Goal: Find specific page/section: Find specific page/section

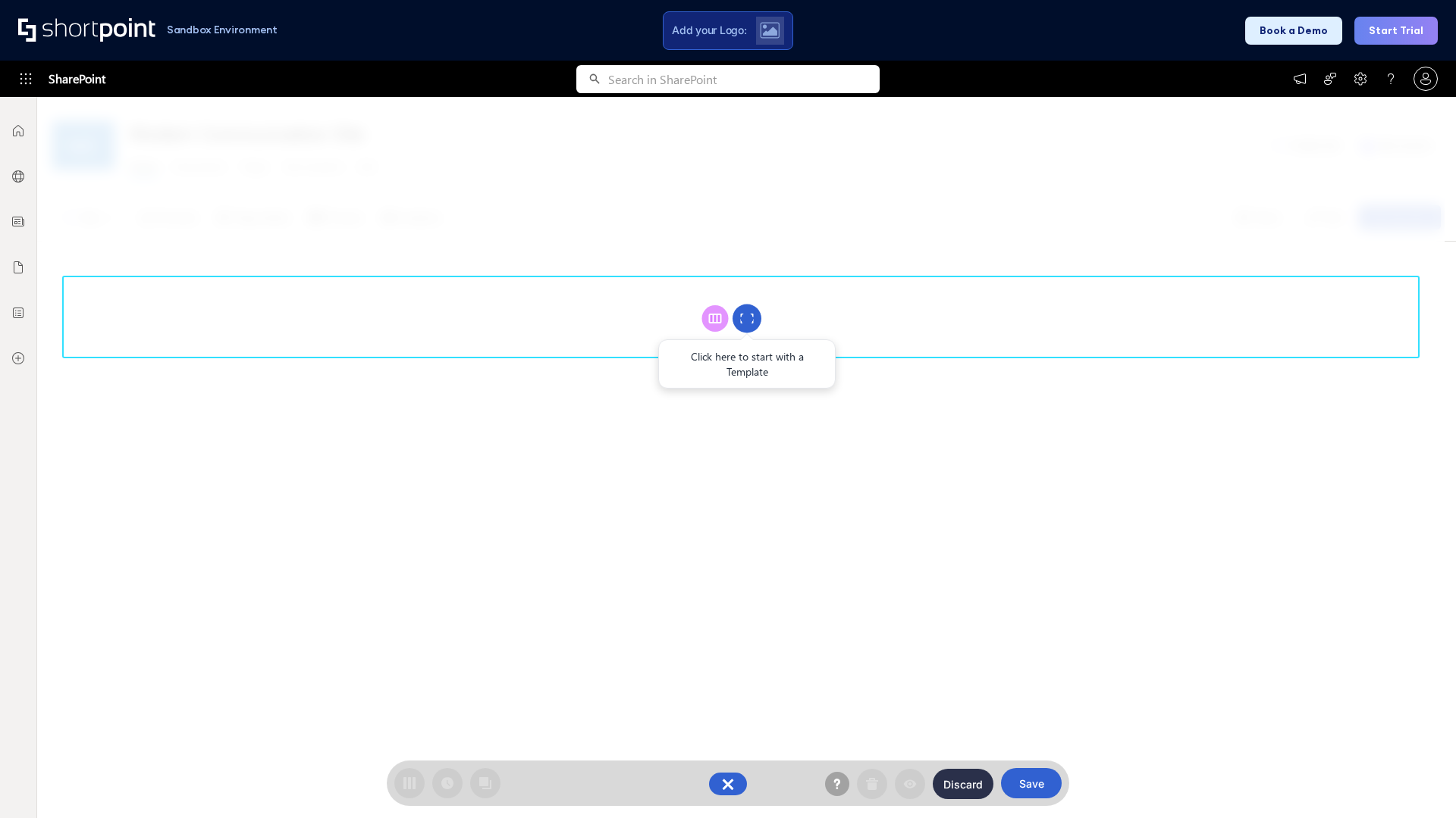
click at [747, 319] on circle at bounding box center [746, 319] width 29 height 29
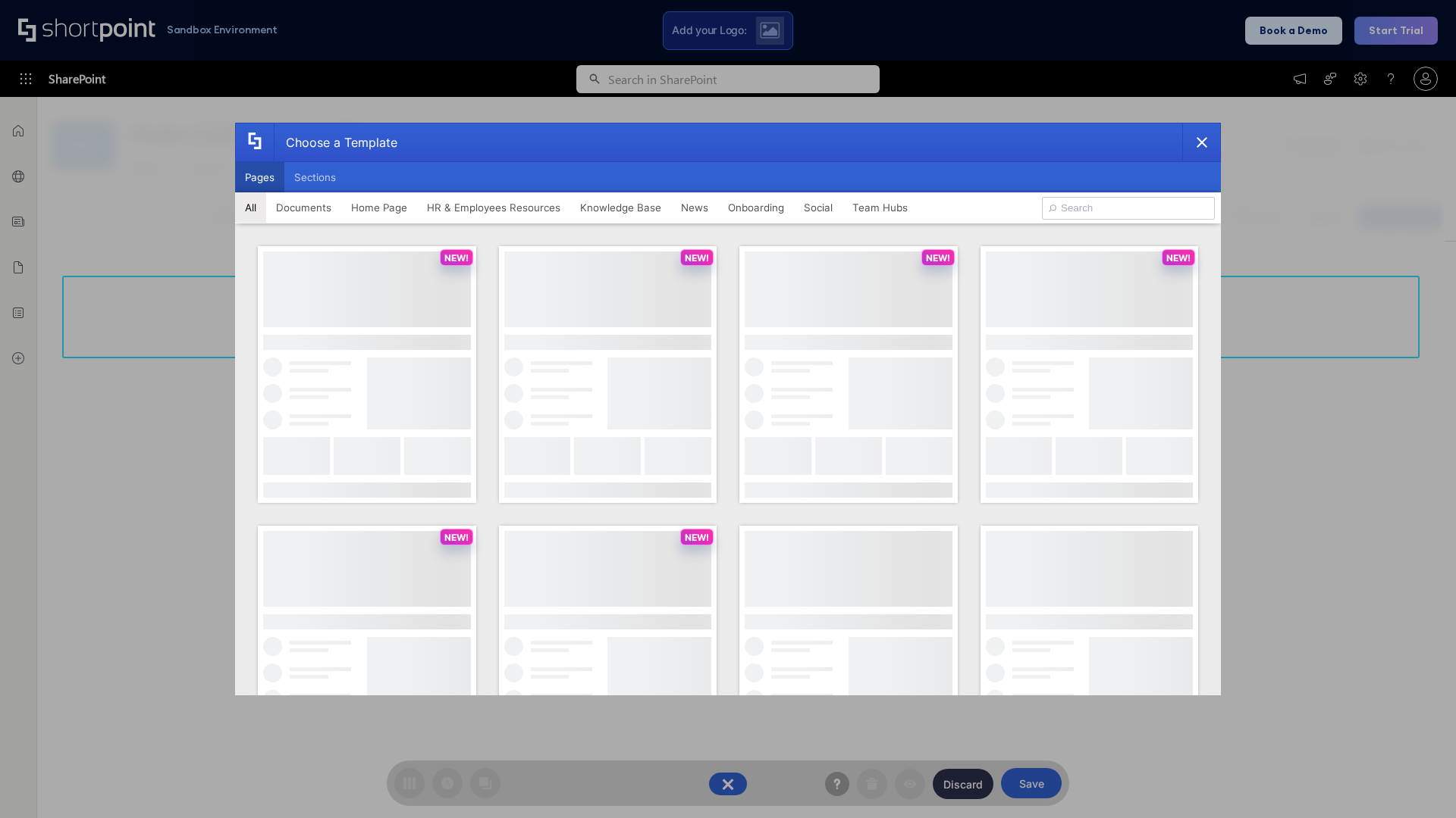
click at [259, 178] on button "Pages" at bounding box center [259, 177] width 49 height 31
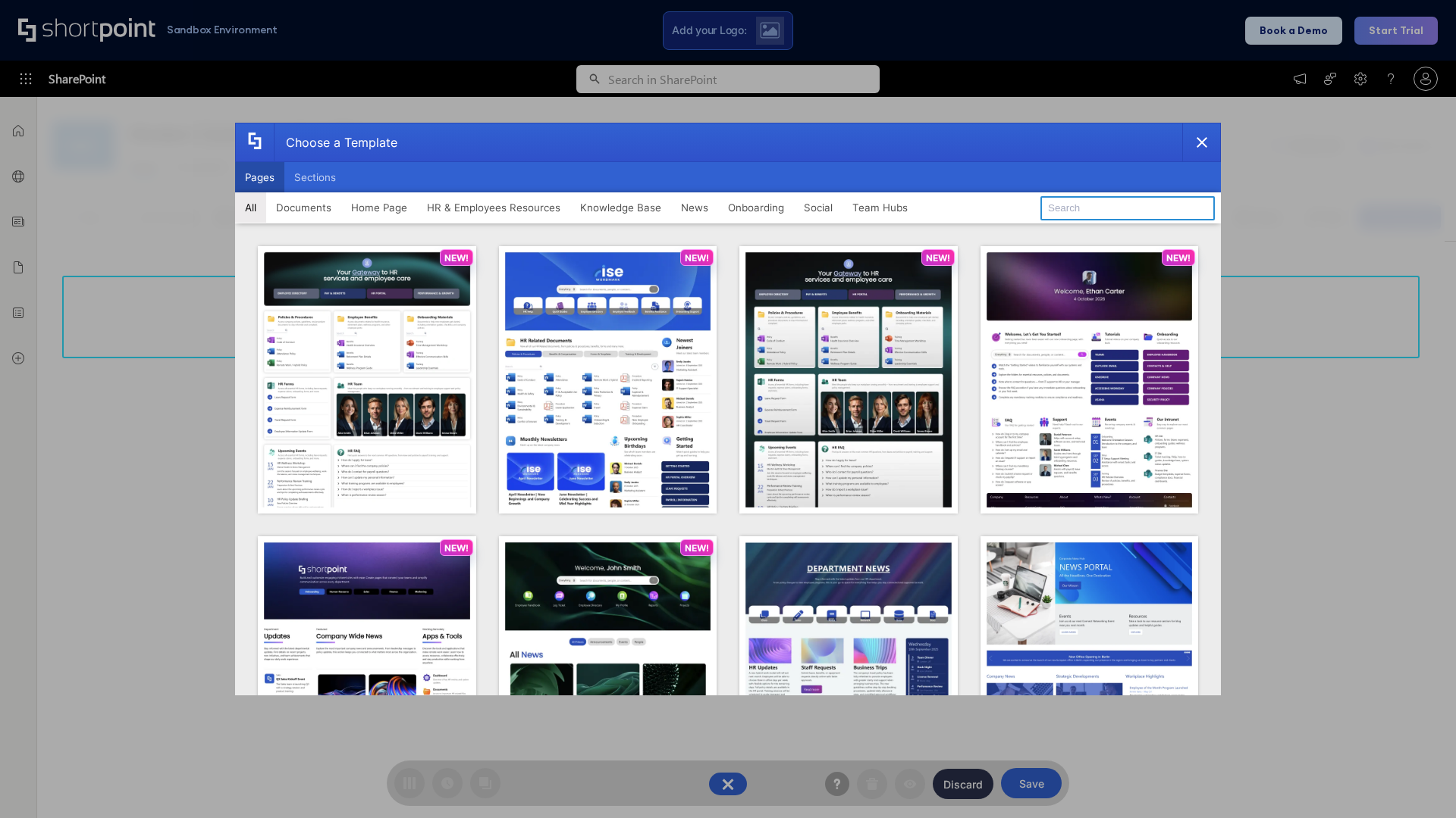
type input "HR 7"
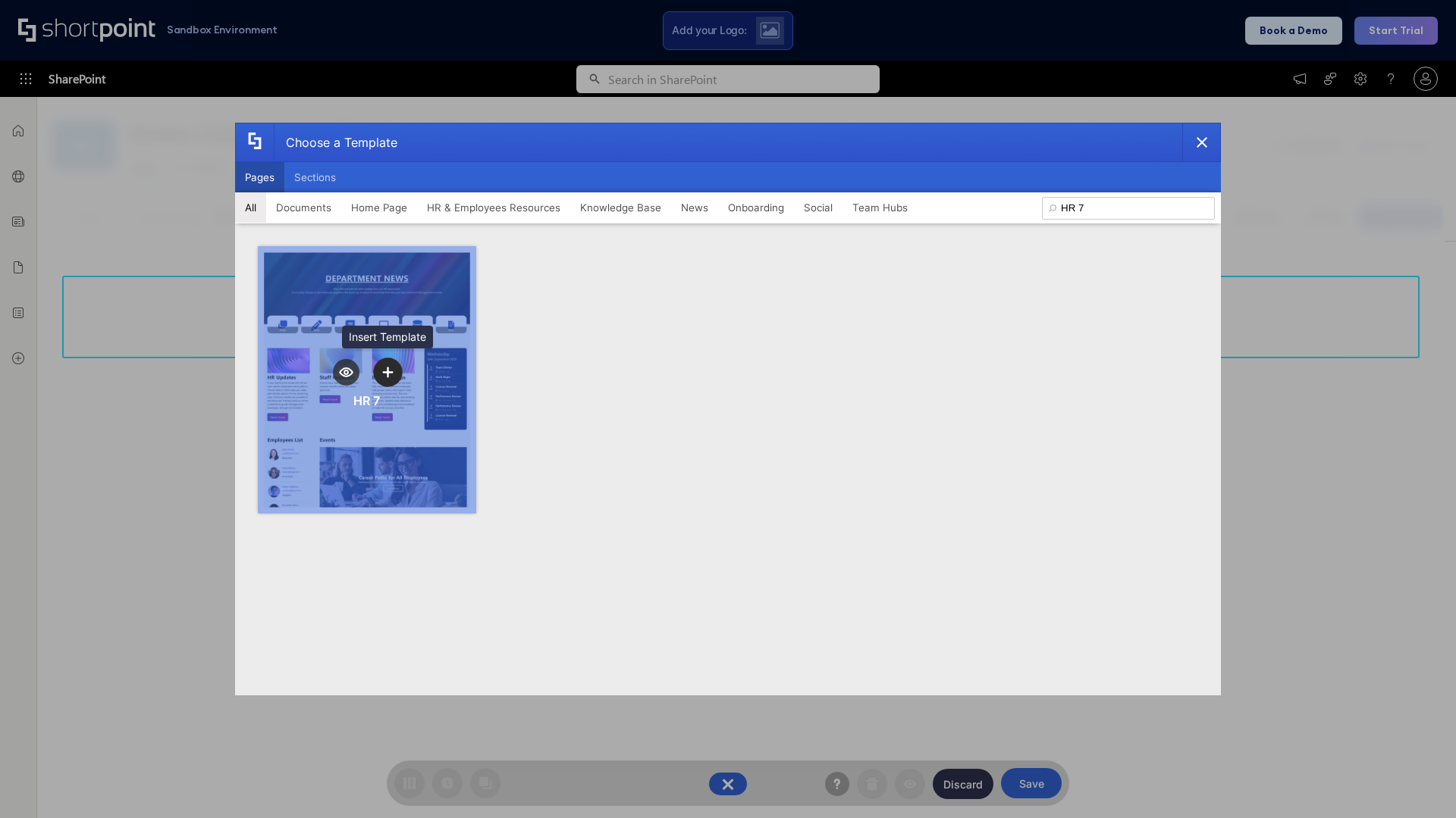
click at [388, 372] on icon "template selector" at bounding box center [387, 372] width 11 height 11
